Goal: Obtain resource: Download file/media

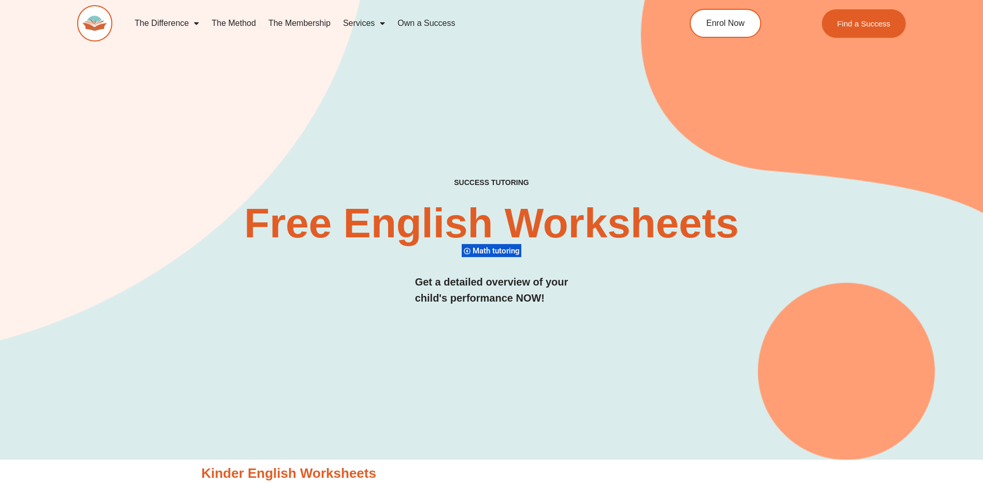
click at [504, 251] on span "Math tutoring" at bounding box center [498, 250] width 50 height 9
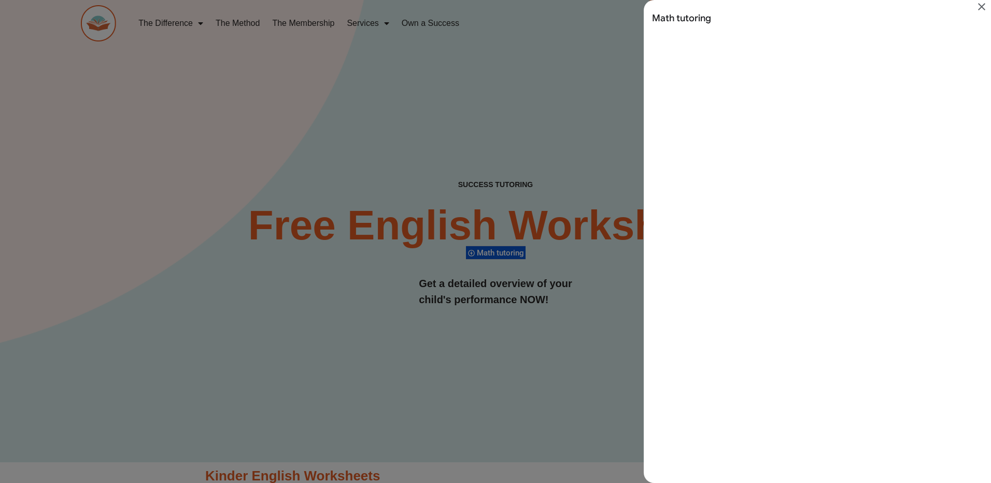
click at [977, 10] on icon "Close" at bounding box center [981, 7] width 12 height 12
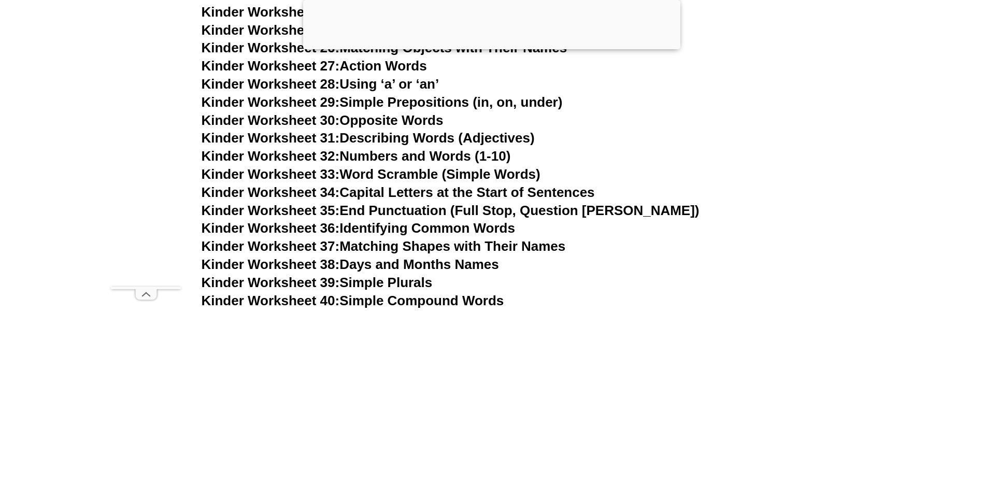
scroll to position [985, 0]
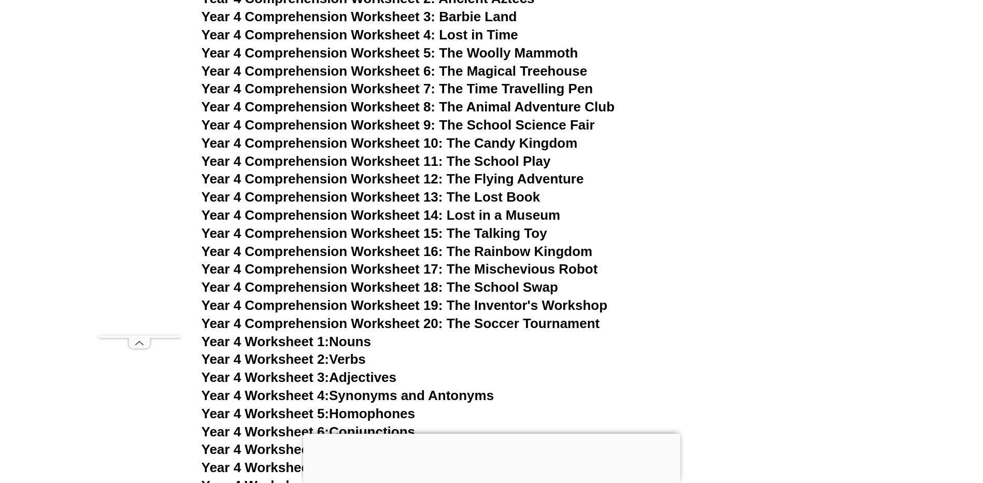
scroll to position [4323, 0]
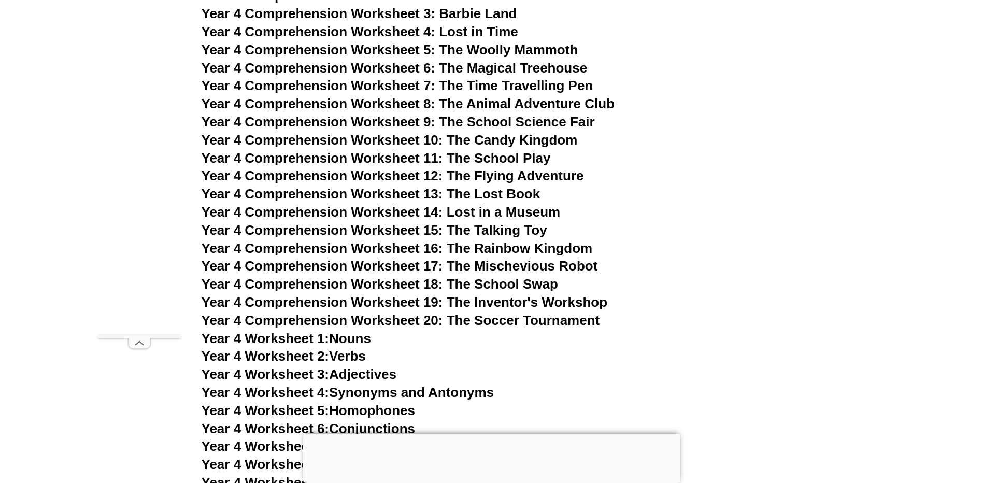
click at [335, 337] on link "Year 4 Worksheet 1: Nouns" at bounding box center [286, 339] width 169 height 16
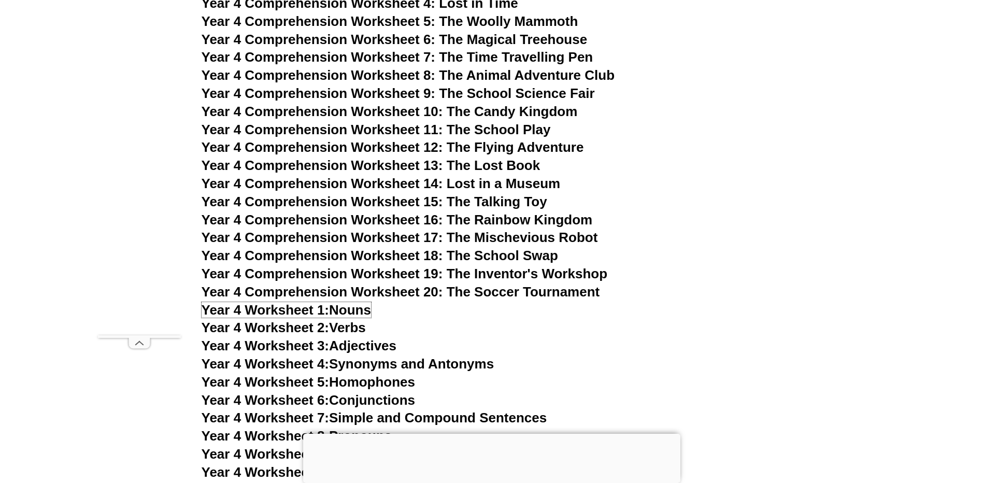
scroll to position [4374, 0]
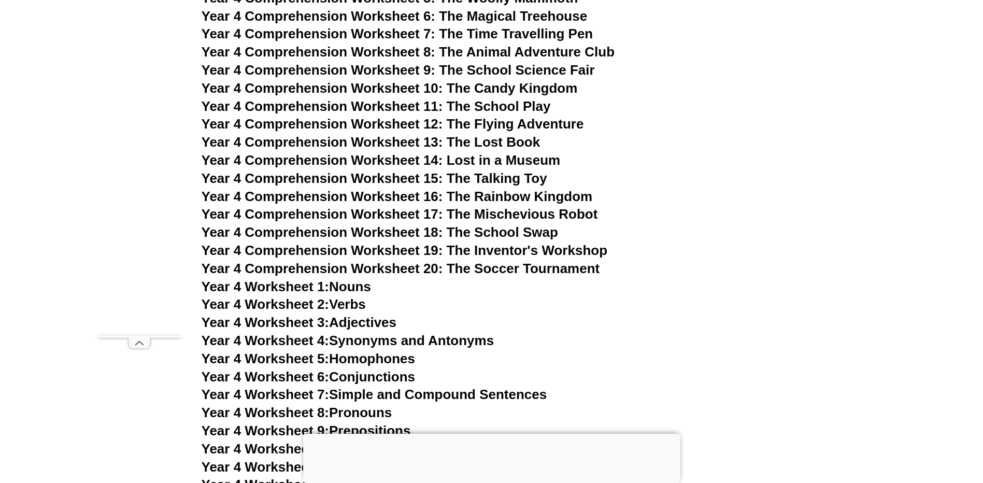
click at [333, 305] on link "Year 4 Worksheet 2: Verbs" at bounding box center [284, 304] width 164 height 16
click at [347, 317] on link "Year 4 Worksheet 3: Adjectives" at bounding box center [299, 323] width 195 height 16
click at [477, 343] on link "Year 4 Worksheet 4: Synonyms and Antonyms" at bounding box center [348, 341] width 293 height 16
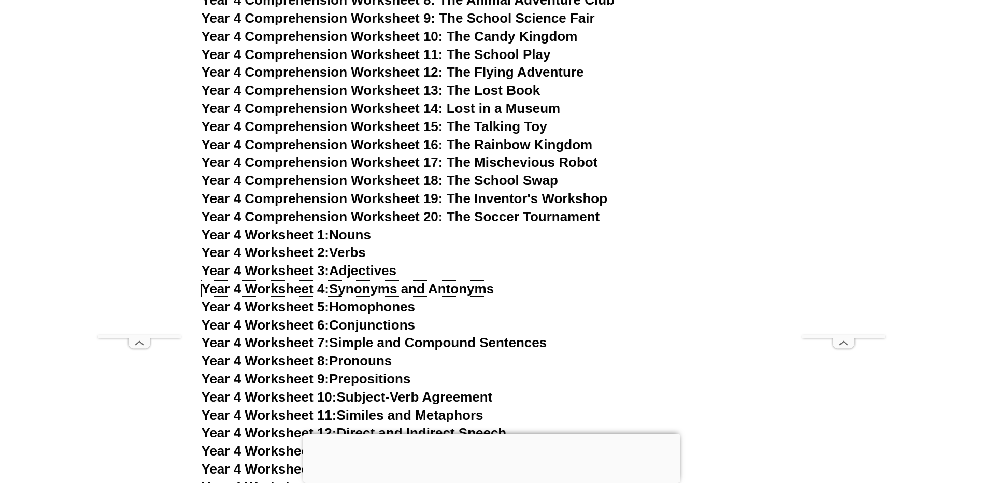
scroll to position [4478, 0]
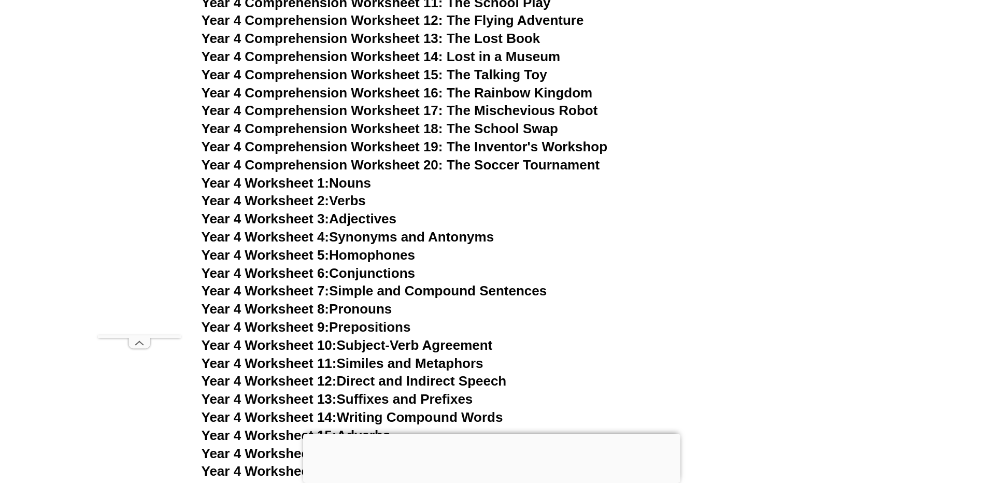
click at [368, 256] on link "Year 4 Worksheet 5: Homophones" at bounding box center [309, 255] width 214 height 16
click at [365, 275] on link "Year 4 Worksheet 6: Conjunctions" at bounding box center [309, 273] width 214 height 16
click at [401, 292] on link "Year 4 Worksheet 7: Simple and Compound Sentences" at bounding box center [375, 291] width 346 height 16
click at [360, 310] on link "Year 4 Worksheet 8: Pronouns" at bounding box center [297, 309] width 191 height 16
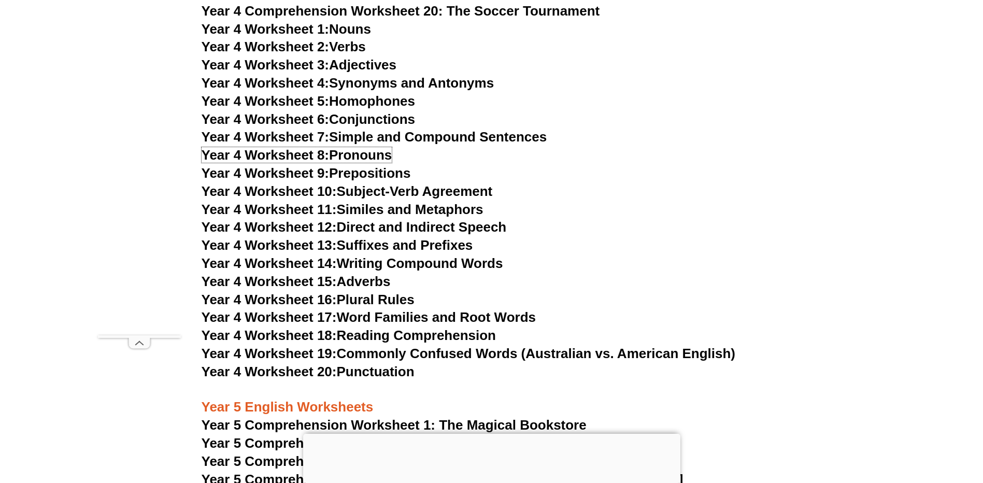
scroll to position [4633, 0]
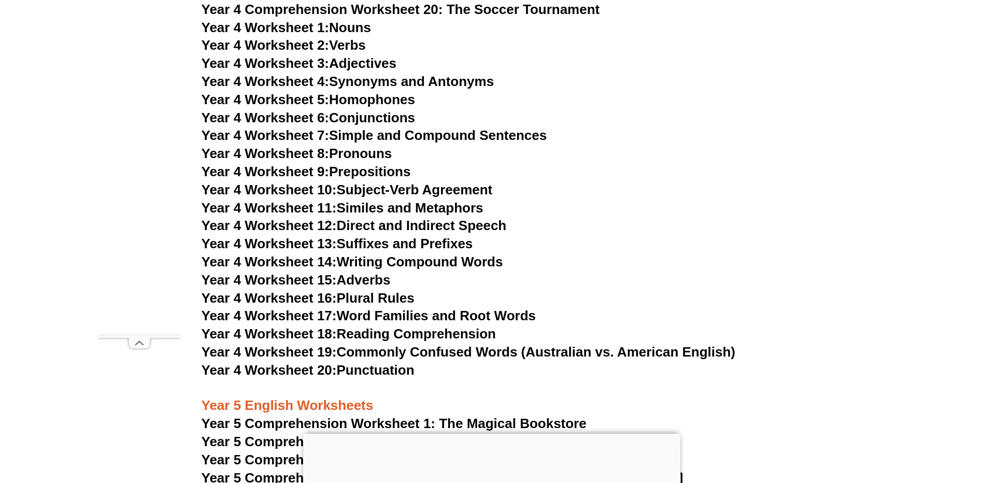
click at [363, 278] on link "Year 4 Worksheet 15: Adverbs" at bounding box center [296, 280] width 189 height 16
